Goal: Book appointment/travel/reservation

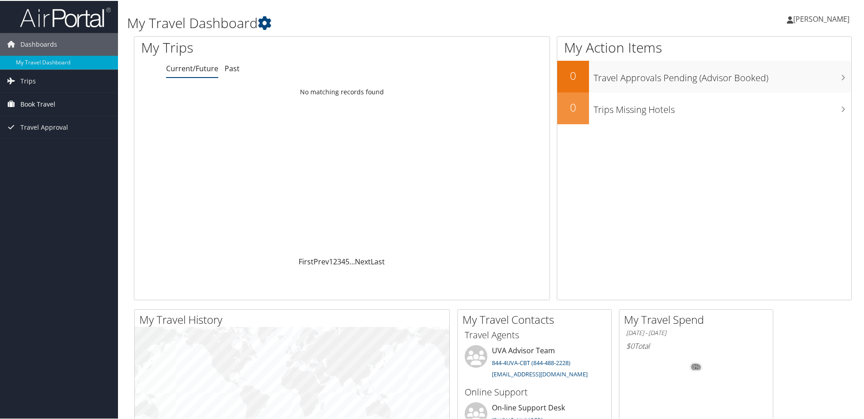
click at [30, 102] on span "Book Travel" at bounding box center [37, 103] width 35 height 23
click at [45, 149] on link "Book/Manage Online Trips" at bounding box center [59, 149] width 118 height 14
